Goal: Book appointment/travel/reservation

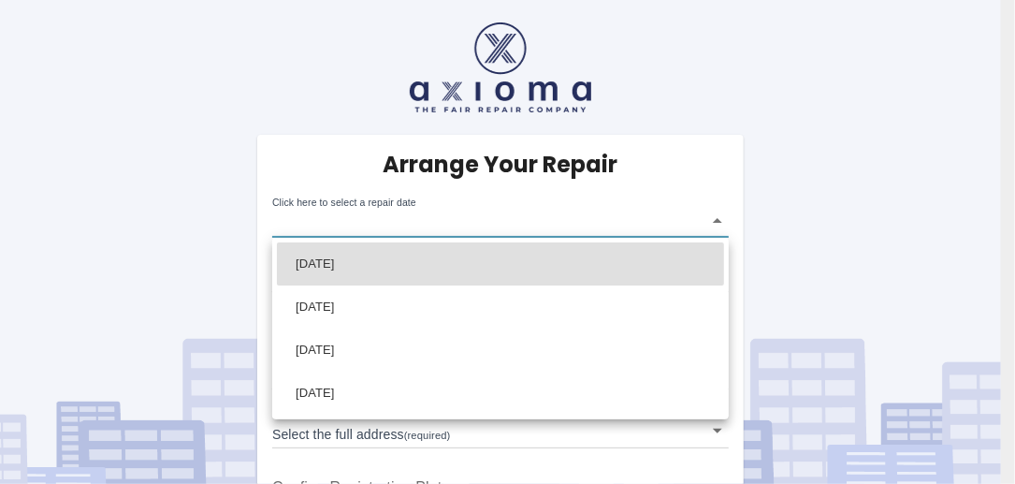
click at [717, 224] on body "Arrange Your Repair Click here to select a repair date ​ Phone Number   * 07748…" at bounding box center [507, 299] width 1015 height 598
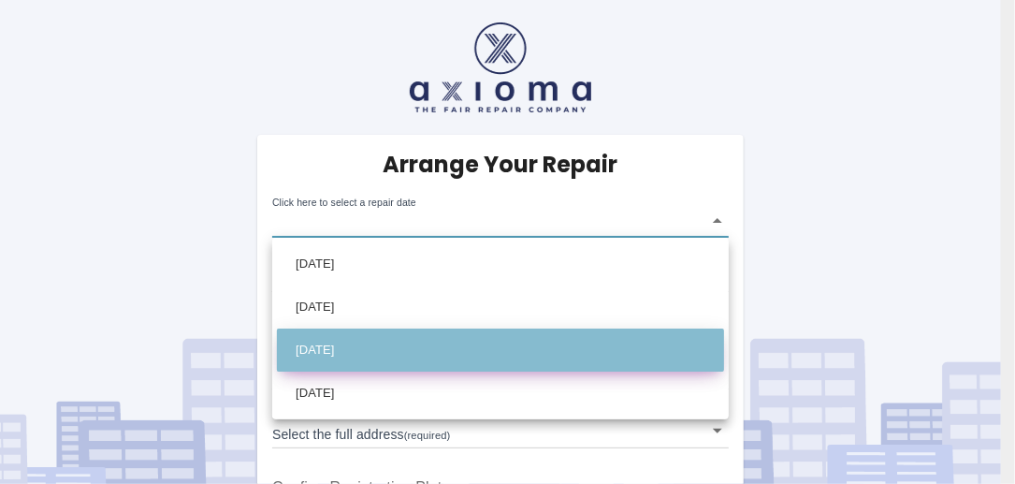
click at [364, 352] on li "[DATE]" at bounding box center [500, 349] width 447 height 43
type input "[DATE]T00:00:00.000Z"
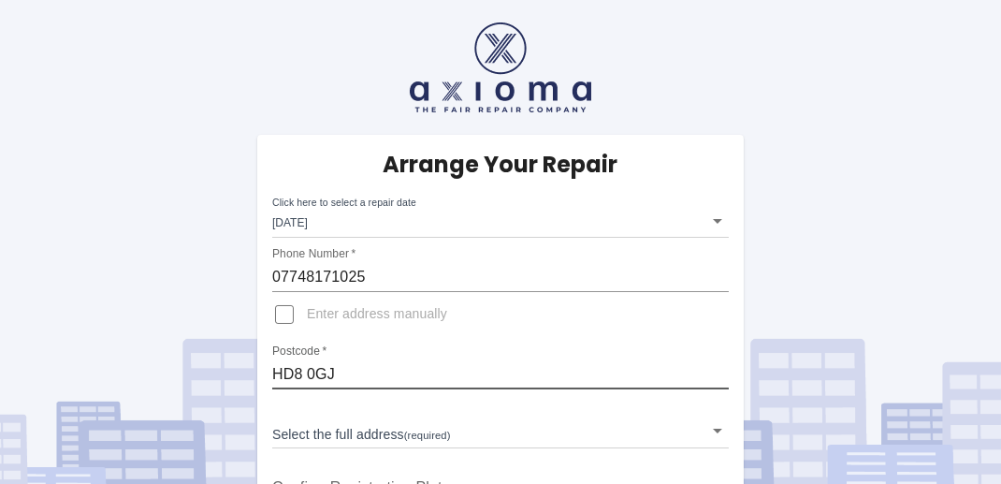
click at [350, 369] on input "HD8 0GJ" at bounding box center [500, 374] width 457 height 30
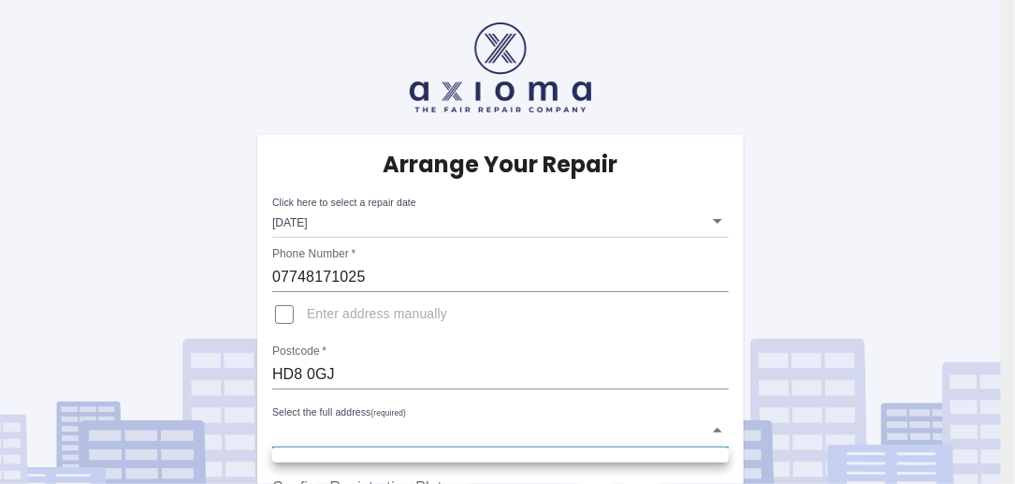
click at [363, 429] on body "Arrange Your Repair Click here to select a repair date [DATE] [DATE]T00:00:00.0…" at bounding box center [507, 299] width 1015 height 598
click at [276, 431] on div at bounding box center [507, 242] width 1015 height 484
click at [284, 432] on body "Arrange Your Repair Click here to select a repair date [DATE] [DATE]T00:00:00.0…" at bounding box center [507, 299] width 1015 height 598
click at [277, 434] on div at bounding box center [507, 242] width 1015 height 484
click at [277, 434] on body "Arrange Your Repair Click here to select a repair date [DATE] [DATE]T00:00:00.0…" at bounding box center [507, 299] width 1015 height 598
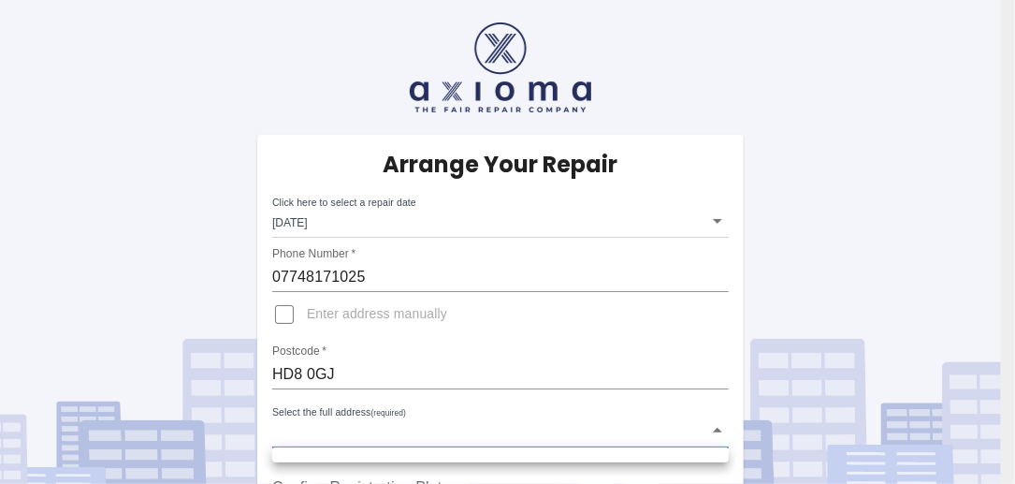
click at [718, 431] on div at bounding box center [507, 242] width 1015 height 484
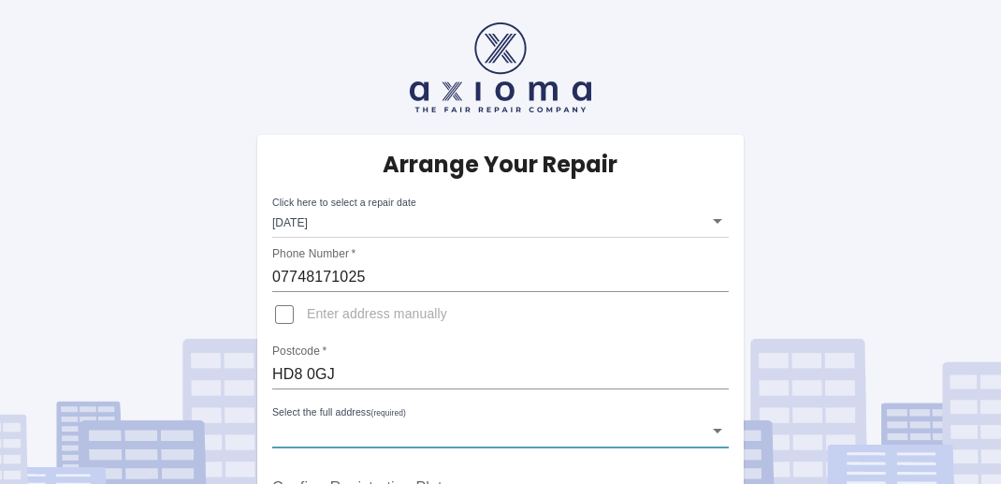
click at [718, 431] on body "Arrange Your Repair Click here to select a repair date [DATE] [DATE]T00:00:00.0…" at bounding box center [500, 299] width 1001 height 598
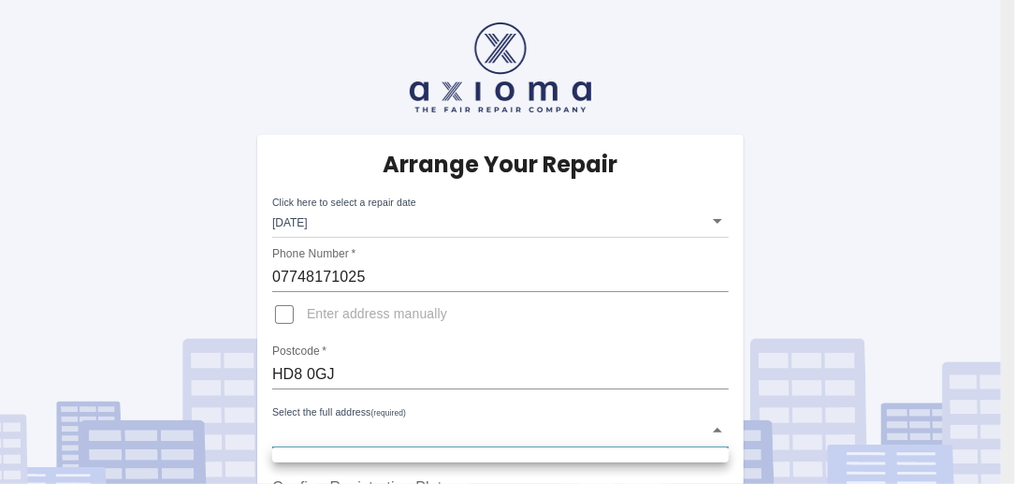
click at [718, 429] on div at bounding box center [507, 242] width 1015 height 484
click at [645, 433] on body "Arrange Your Repair Click here to select a repair date [DATE] [DATE]T00:00:00.0…" at bounding box center [507, 299] width 1015 height 598
click at [275, 438] on div at bounding box center [507, 242] width 1015 height 484
click at [275, 438] on body "Arrange Your Repair Click here to select a repair date [DATE] [DATE]T00:00:00.0…" at bounding box center [507, 299] width 1015 height 598
click at [282, 314] on div at bounding box center [507, 242] width 1015 height 484
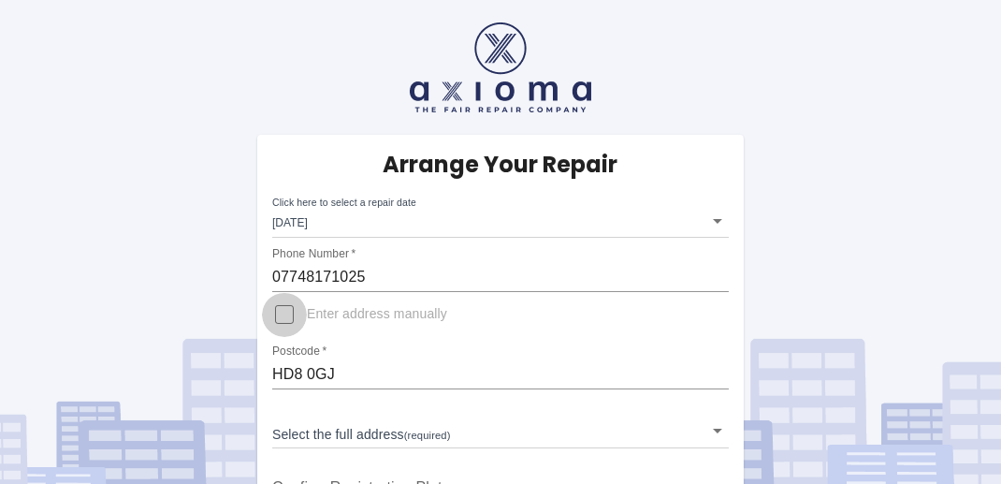
click at [286, 312] on input "Enter address manually" at bounding box center [284, 314] width 45 height 45
checkbox input "true"
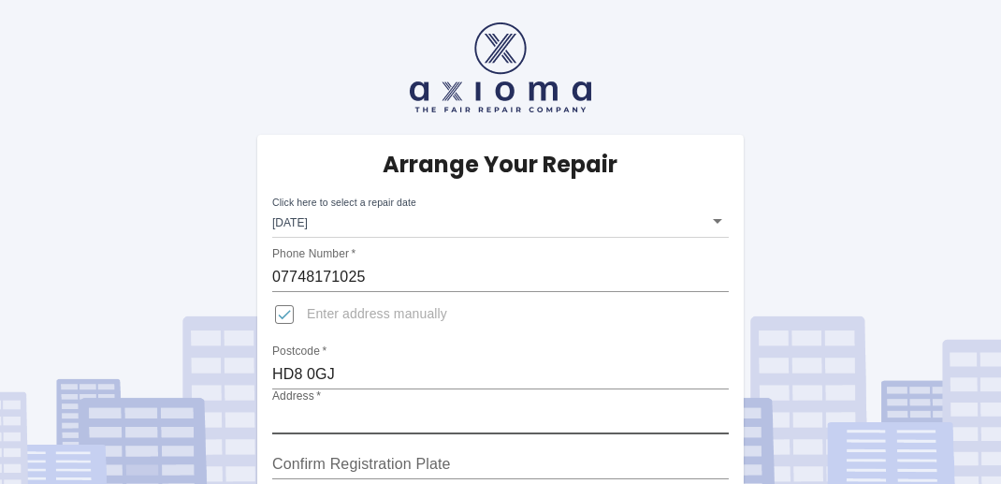
click at [284, 412] on input "Address   *" at bounding box center [500, 419] width 457 height 30
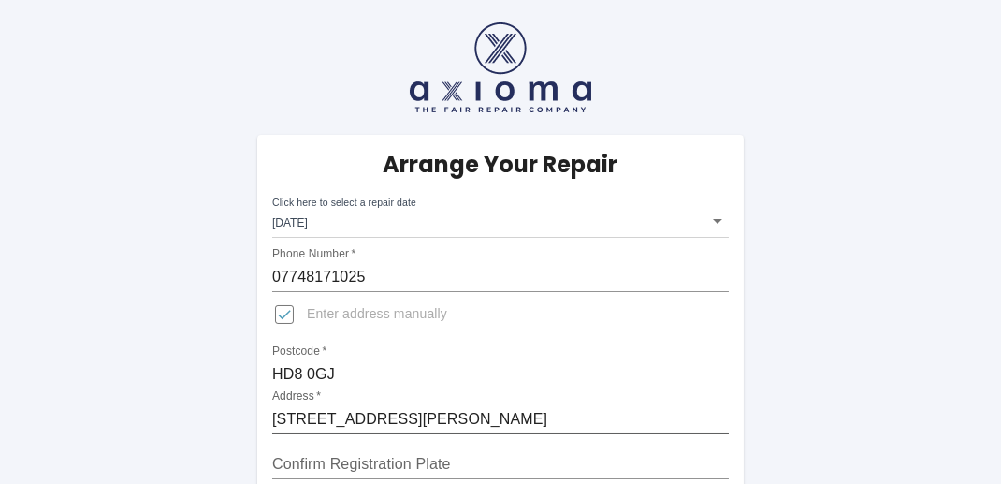
type input "[STREET_ADDRESS][PERSON_NAME]"
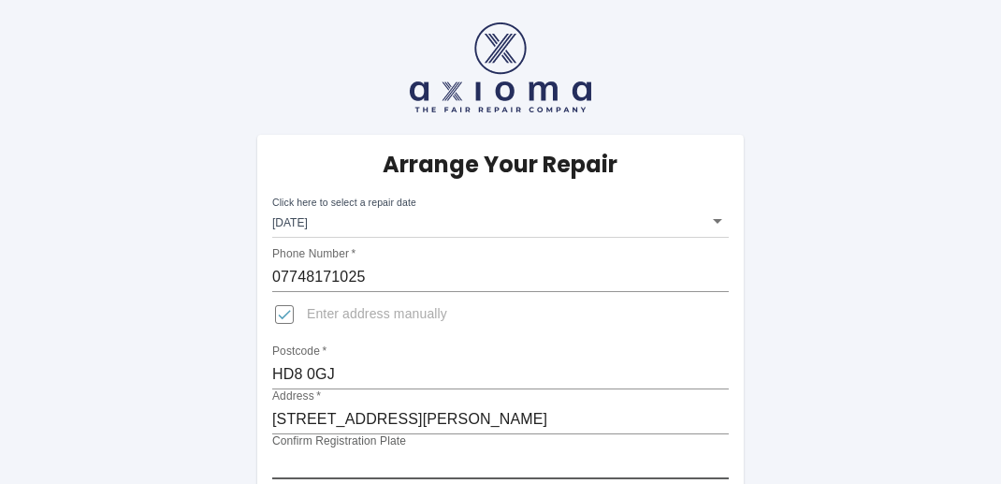
click at [430, 464] on input "Confirm Registration Plate" at bounding box center [500, 464] width 457 height 30
click at [312, 461] on input "YB71 HBL" at bounding box center [500, 464] width 457 height 30
type input "YB71HBL"
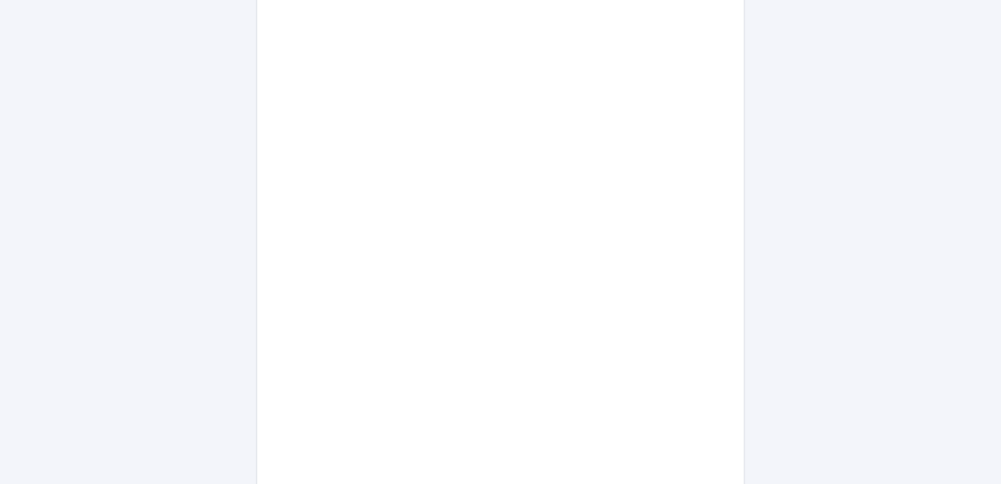
scroll to position [1073, 0]
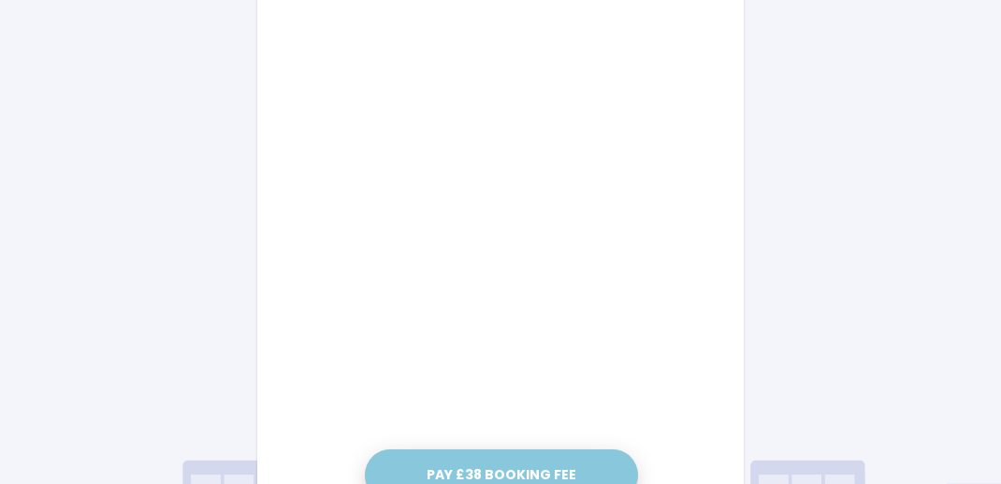
click at [517, 465] on button "Pay £38 Booking Fee" at bounding box center [501, 474] width 273 height 51
